Goal: Task Accomplishment & Management: Manage account settings

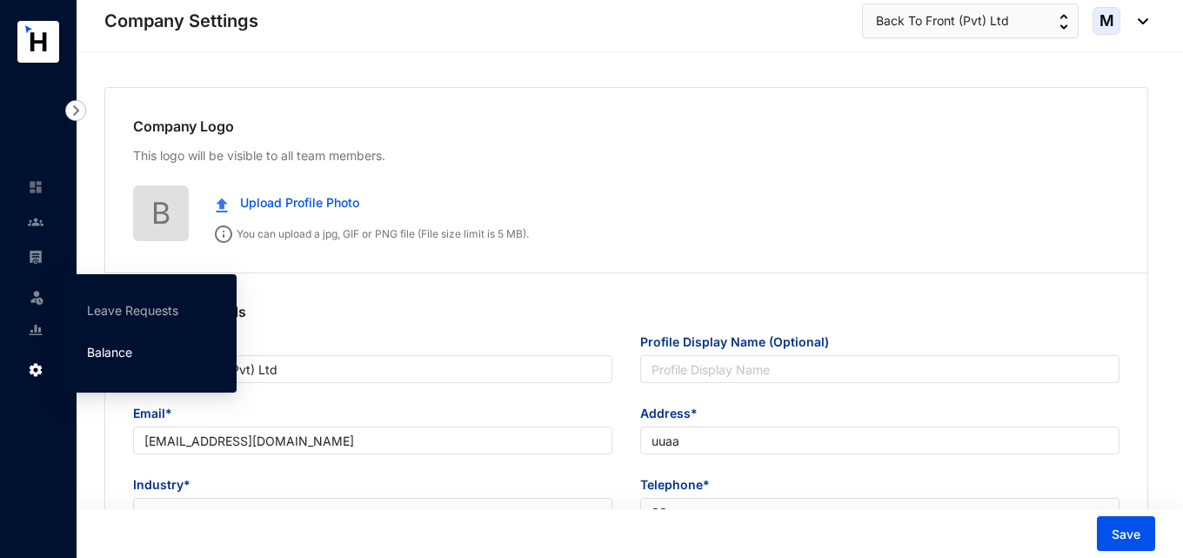
click at [112, 353] on link "Balance" at bounding box center [109, 352] width 45 height 15
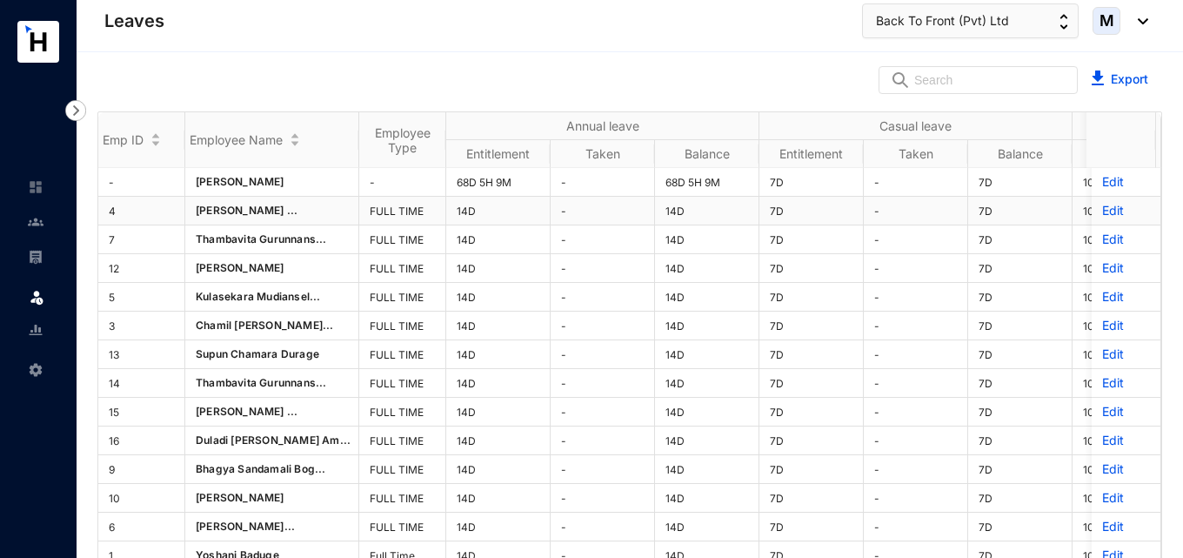
click at [1088, 210] on div "Emp ID Employee Name Employee Type Annual leave Casual leave Sick leave Entitle…" at bounding box center [629, 353] width 1063 height 483
click at [1102, 211] on p "Edit" at bounding box center [1126, 210] width 48 height 17
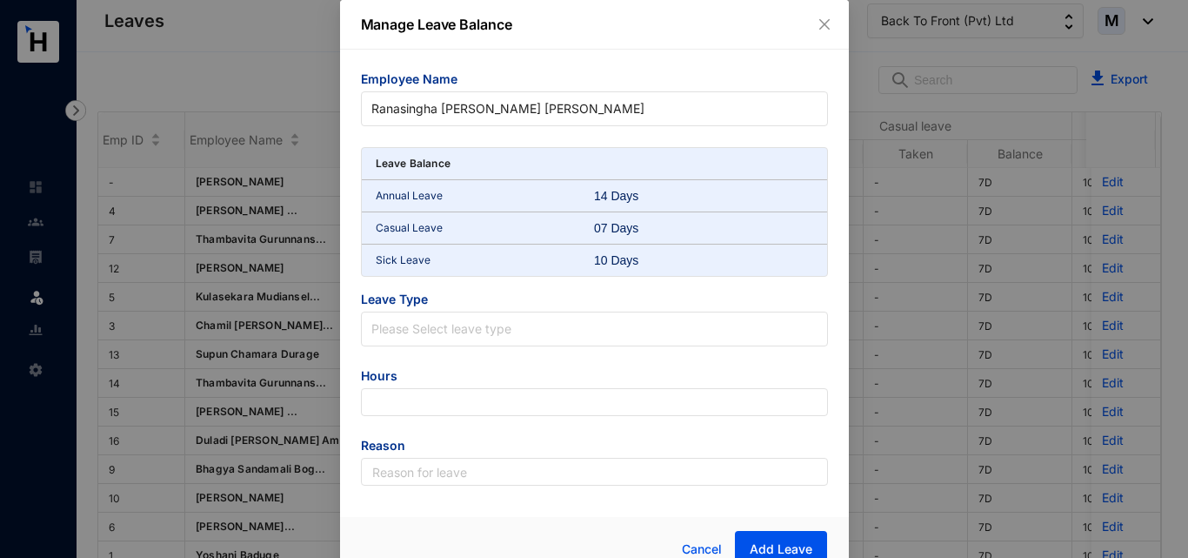
scroll to position [23, 0]
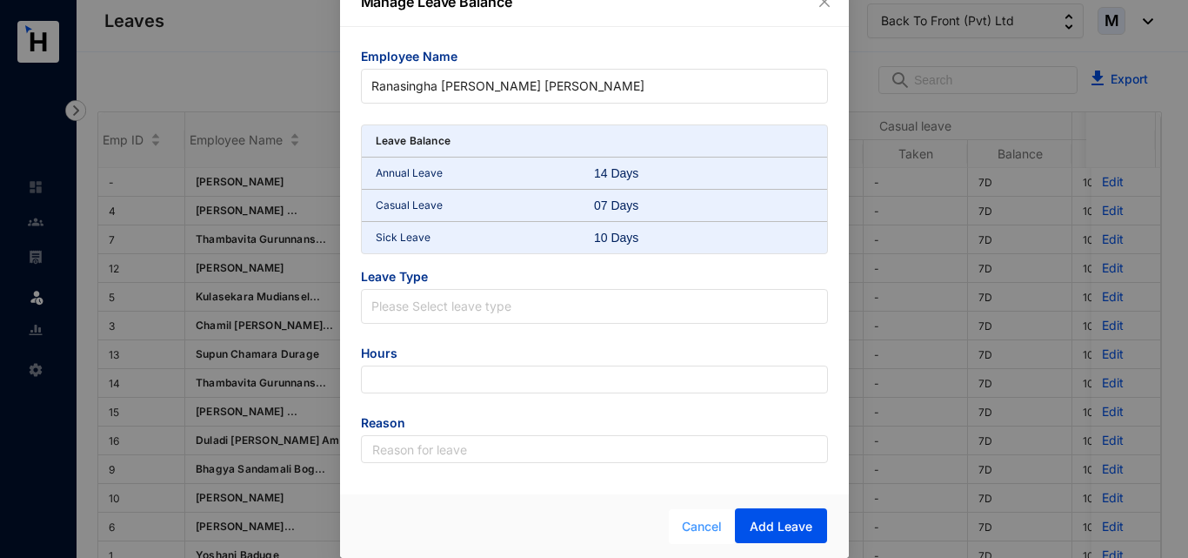
click at [694, 535] on span "Cancel" at bounding box center [702, 526] width 40 height 19
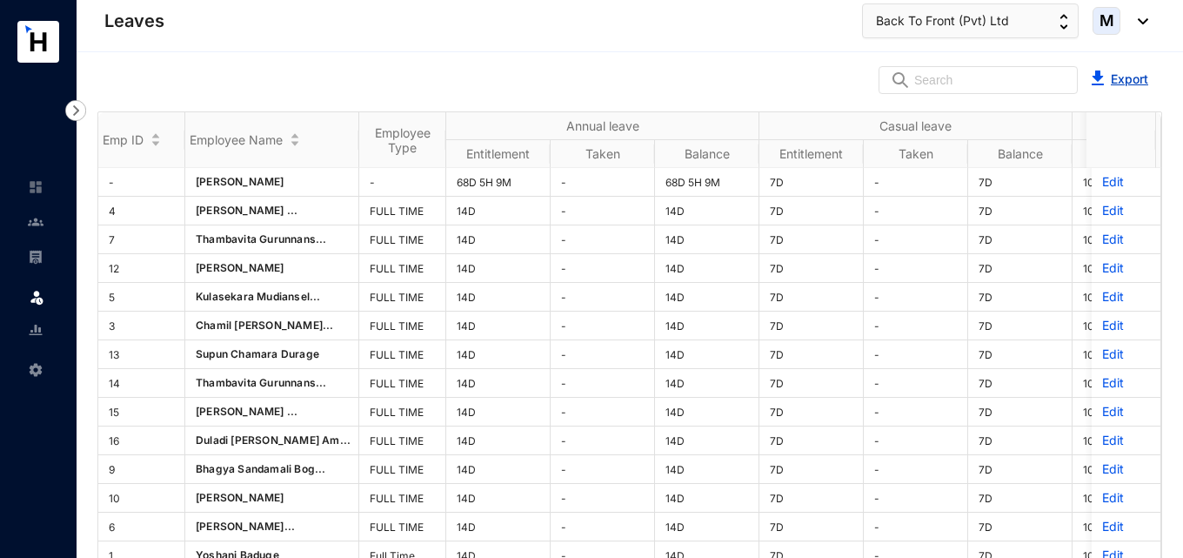
click at [1125, 79] on link "Export" at bounding box center [1129, 78] width 37 height 15
click at [38, 331] on img at bounding box center [36, 330] width 16 height 16
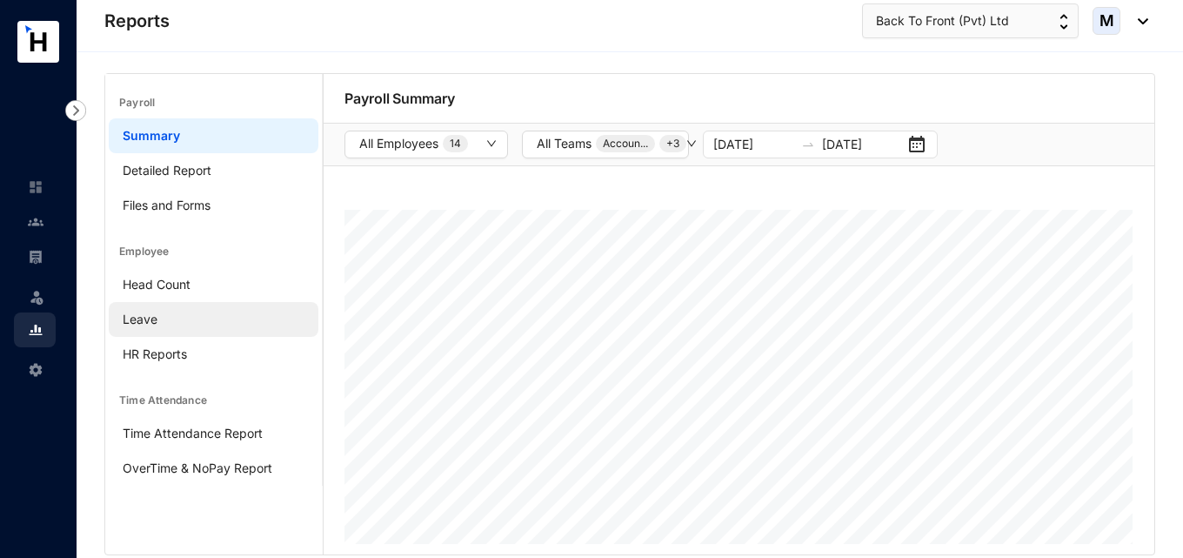
click at [157, 318] on link "Leave" at bounding box center [140, 318] width 35 height 15
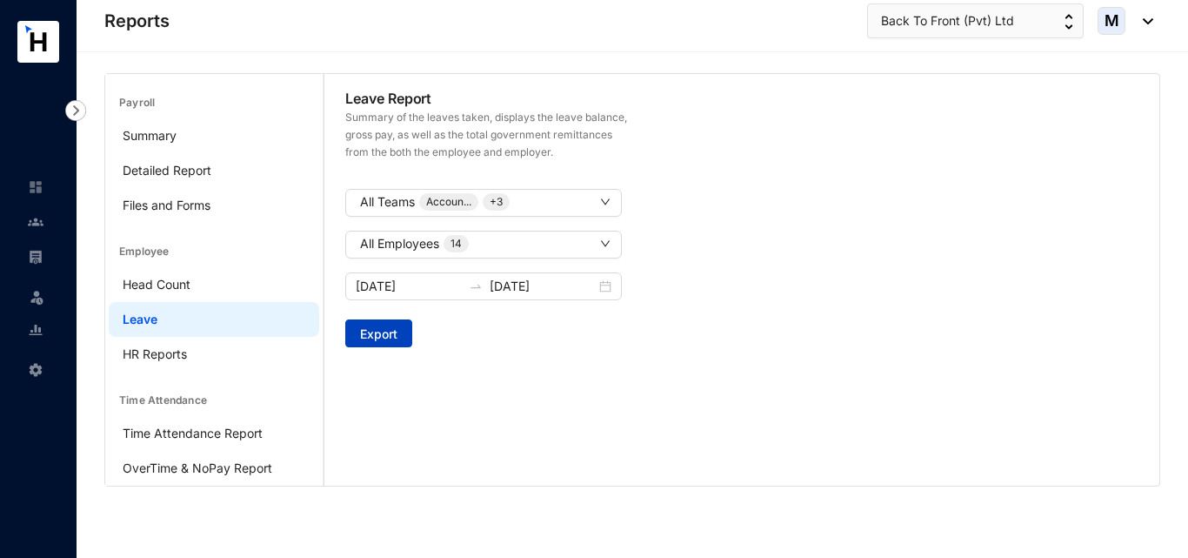
click at [392, 326] on span "Export" at bounding box center [378, 333] width 37 height 17
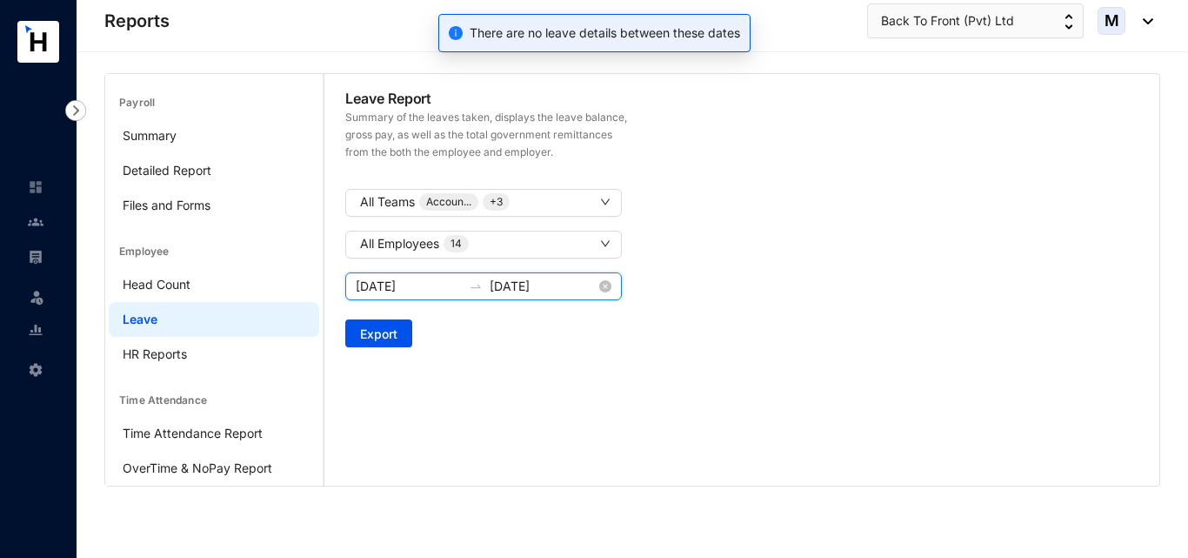
click at [432, 291] on input "[DATE]" at bounding box center [409, 286] width 106 height 19
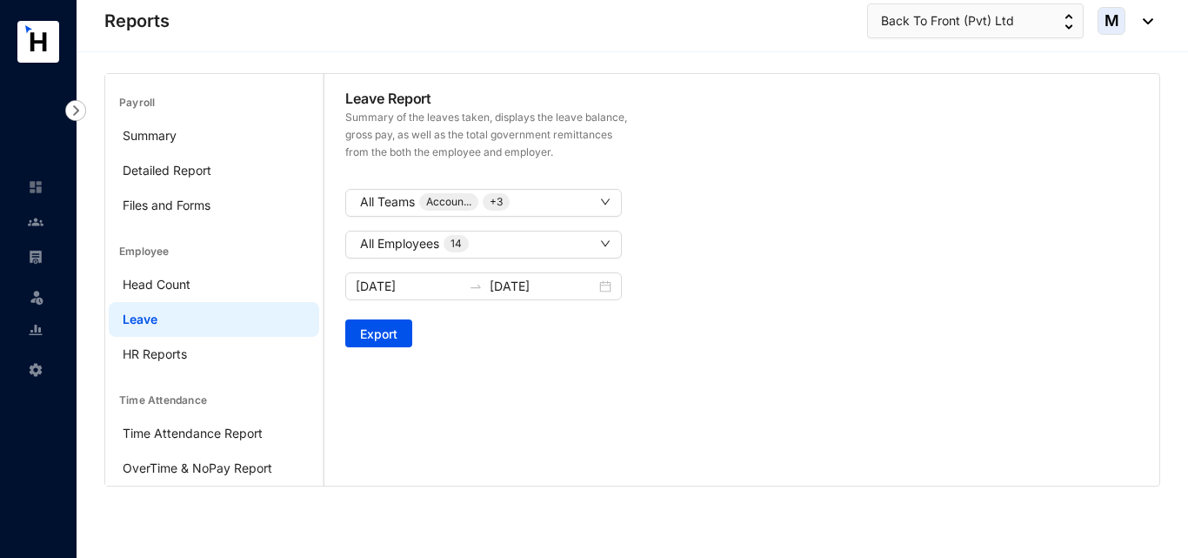
click at [41, 326] on img at bounding box center [36, 330] width 16 height 16
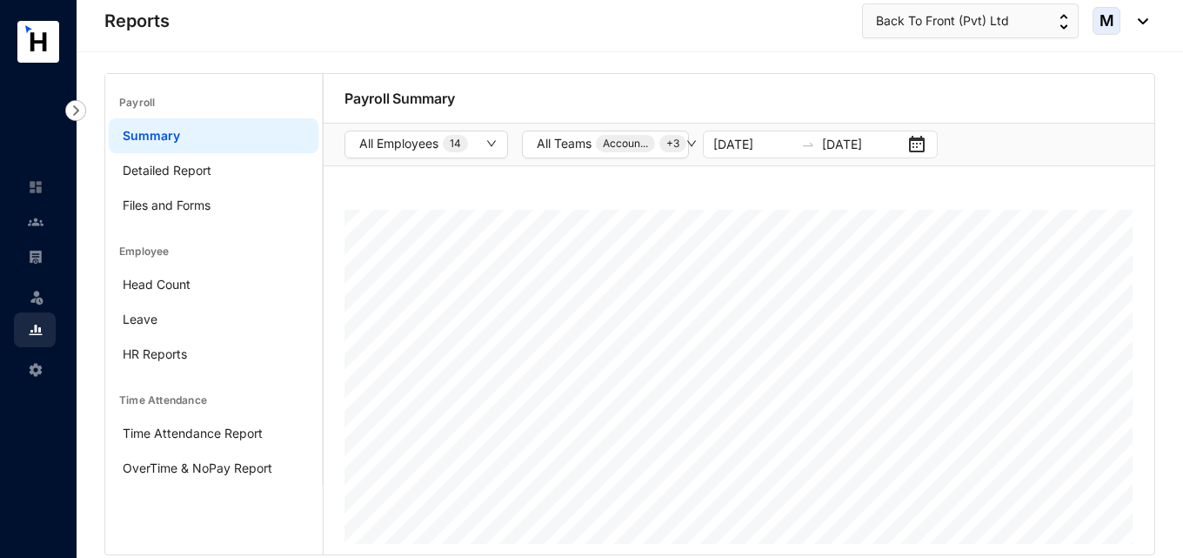
click at [950, 3] on header "Reports Back To Front (Pvt) Ltd M" at bounding box center [630, 26] width 1107 height 52
click at [950, 12] on span "Back To Front (Pvt) Ltd" at bounding box center [942, 20] width 133 height 19
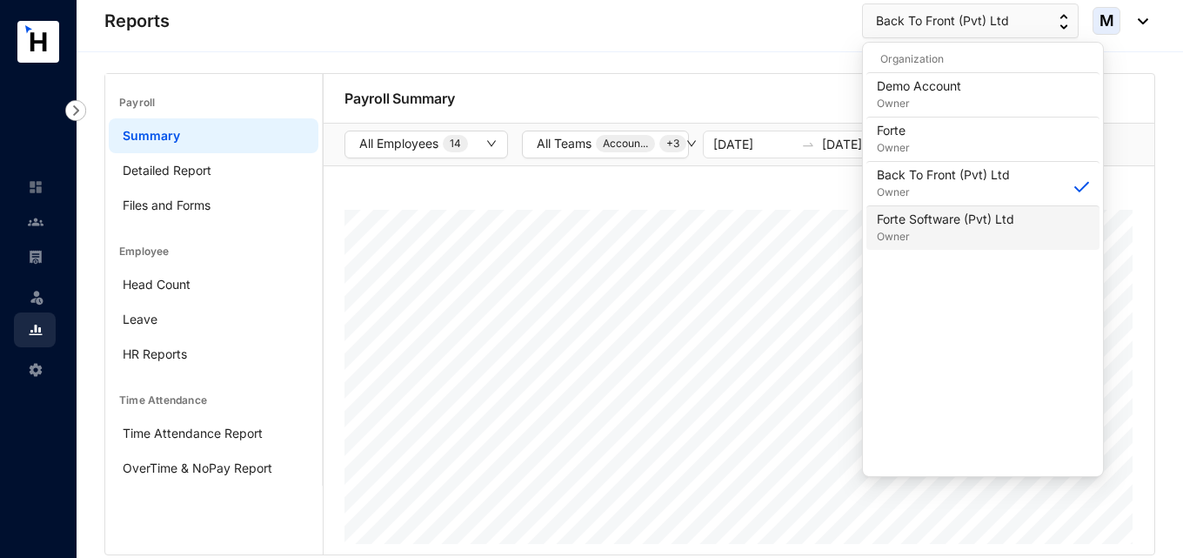
click at [921, 218] on p "Forte Software (Pvt) Ltd" at bounding box center [945, 219] width 137 height 17
